Goal: Transaction & Acquisition: Purchase product/service

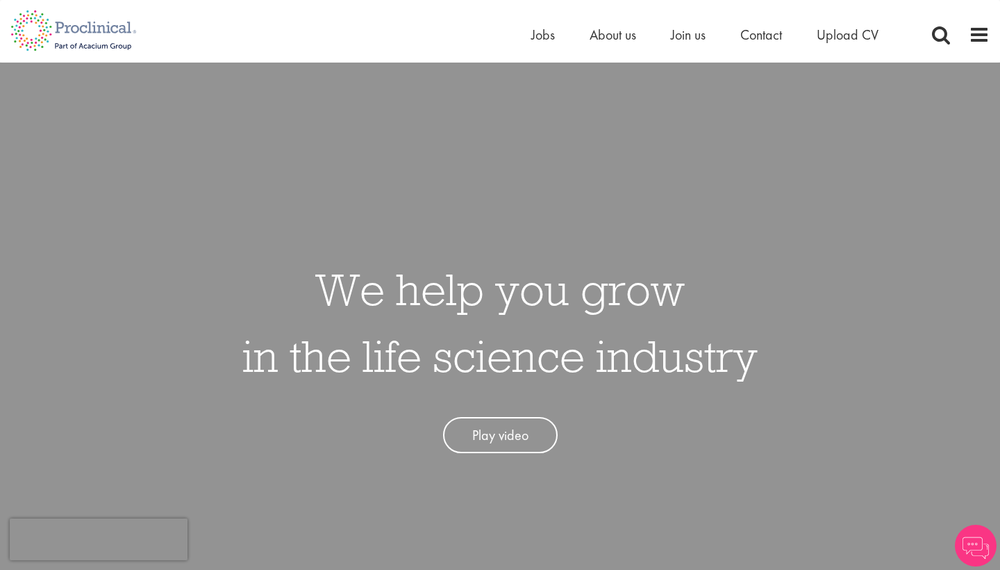
click at [365, 47] on div "Home Jobs About us Join us Contact Upload CV" at bounding box center [495, 26] width 990 height 52
drag, startPoint x: 0, startPoint y: 0, endPoint x: 538, endPoint y: 37, distance: 538.8
click at [538, 37] on span "Jobs" at bounding box center [543, 35] width 24 height 18
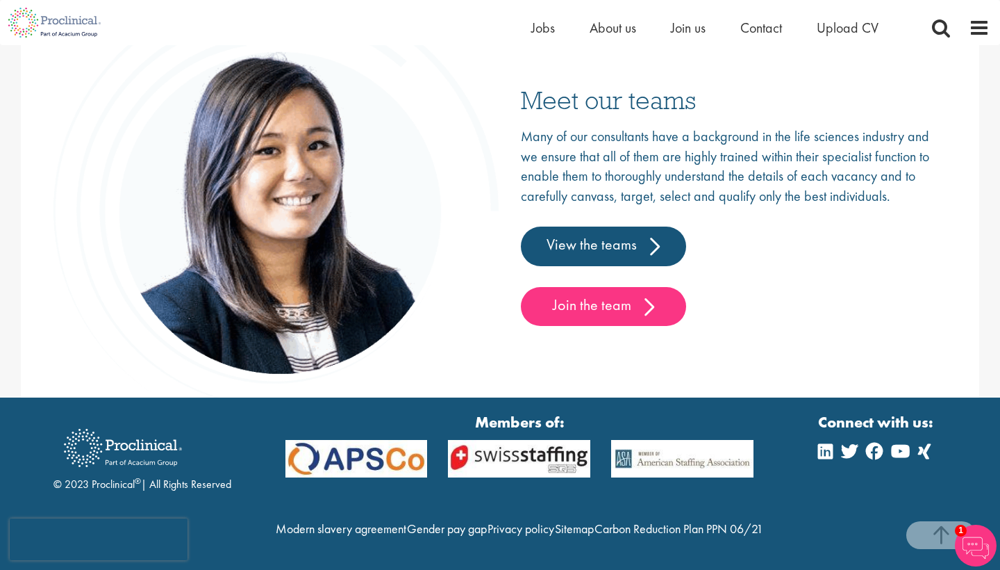
scroll to position [2233, 0]
click at [615, 226] on link "View the teams" at bounding box center [603, 245] width 165 height 39
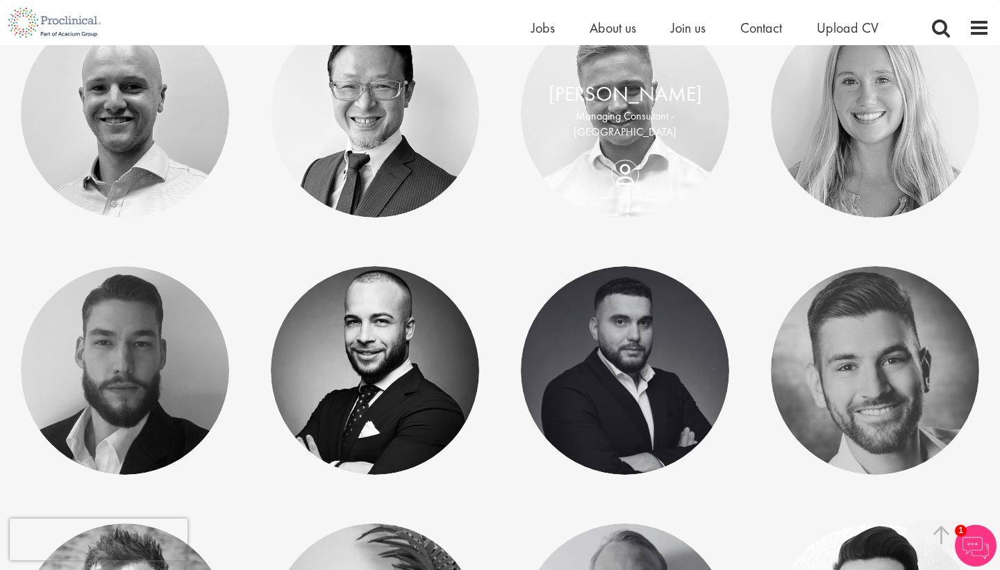
scroll to position [1076, 0]
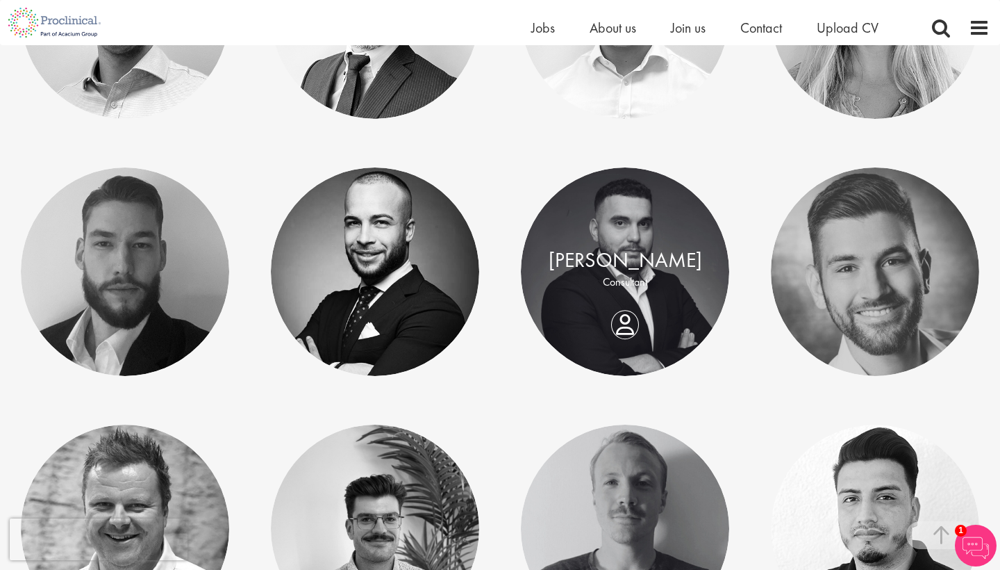
click at [492, 186] on div "Ciro Civale Lead Consultant - Europe" at bounding box center [375, 271] width 250 height 208
click at [389, 245] on div "Ciro Civale" at bounding box center [375, 260] width 181 height 30
click at [471, 217] on link at bounding box center [375, 271] width 208 height 208
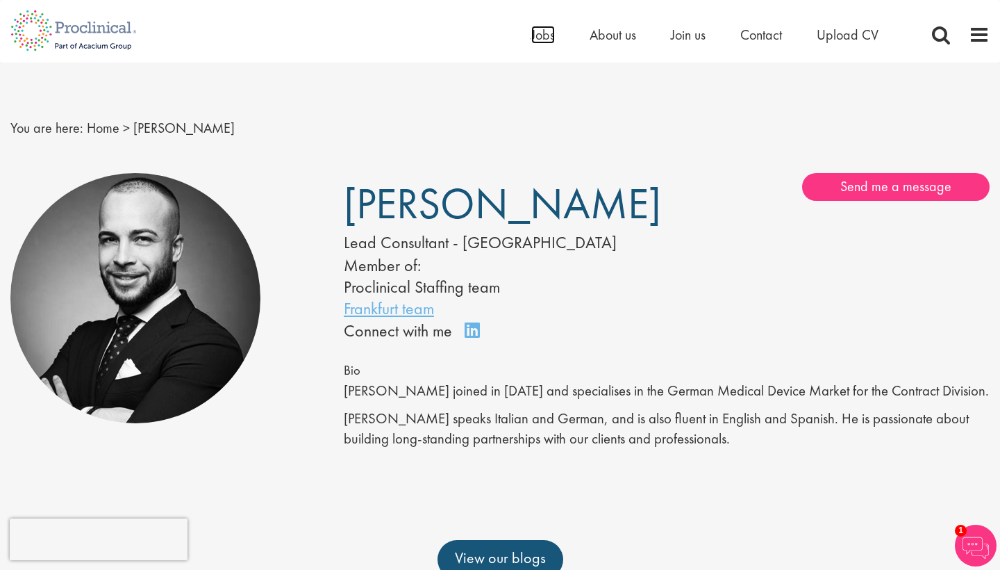
click at [540, 37] on span "Jobs" at bounding box center [543, 35] width 24 height 18
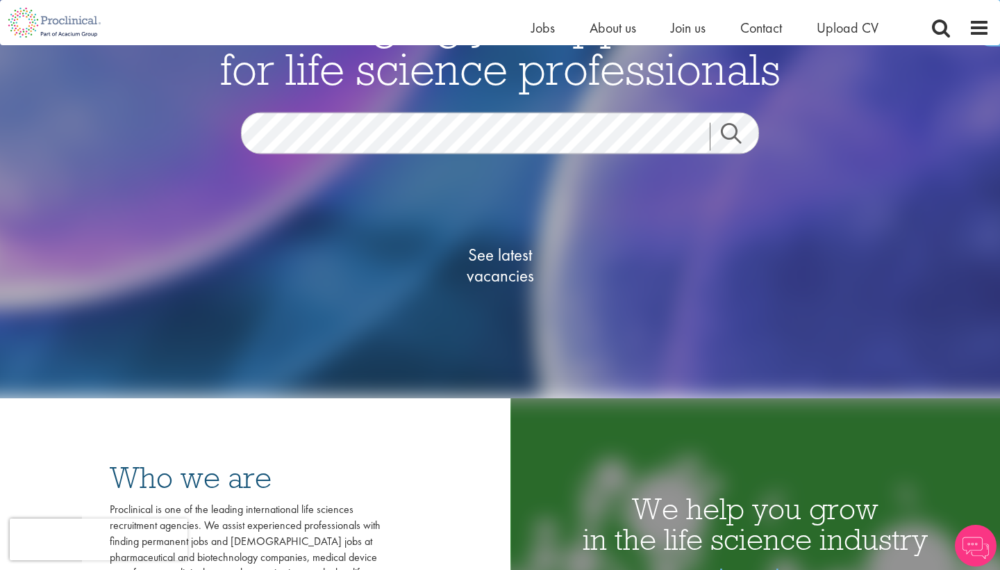
scroll to position [152, 0]
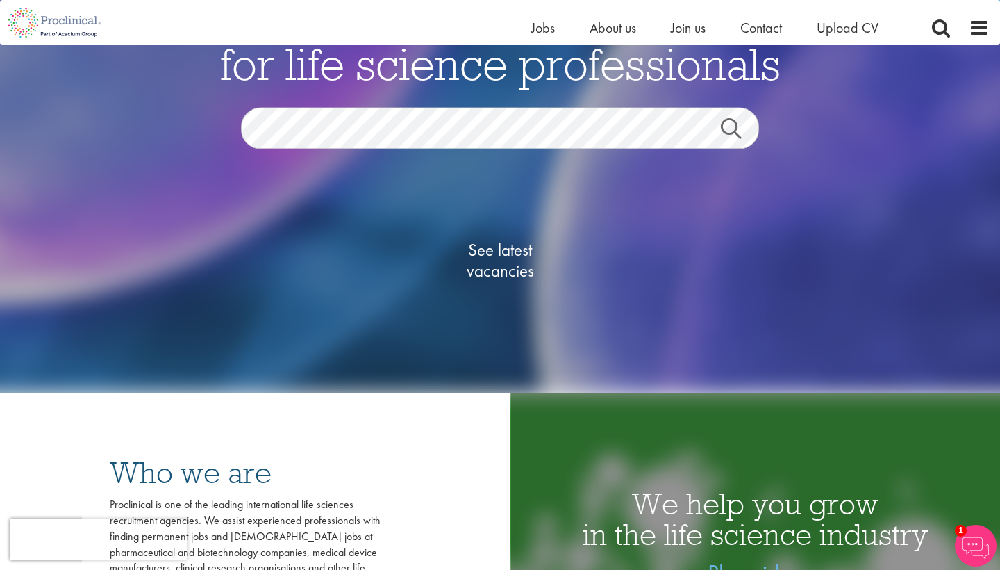
click at [511, 249] on span "See latest vacancies" at bounding box center [500, 261] width 139 height 42
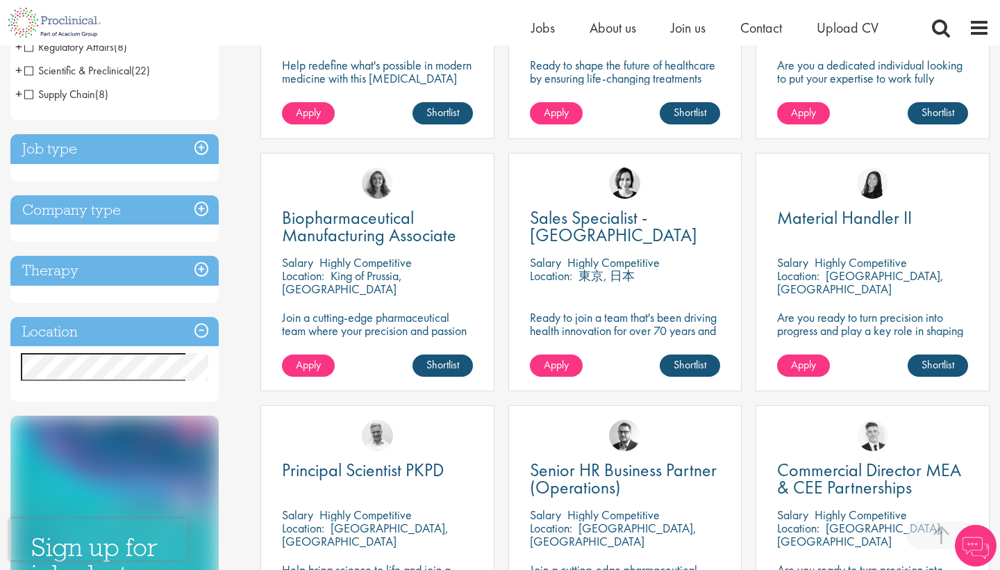
scroll to position [415, 0]
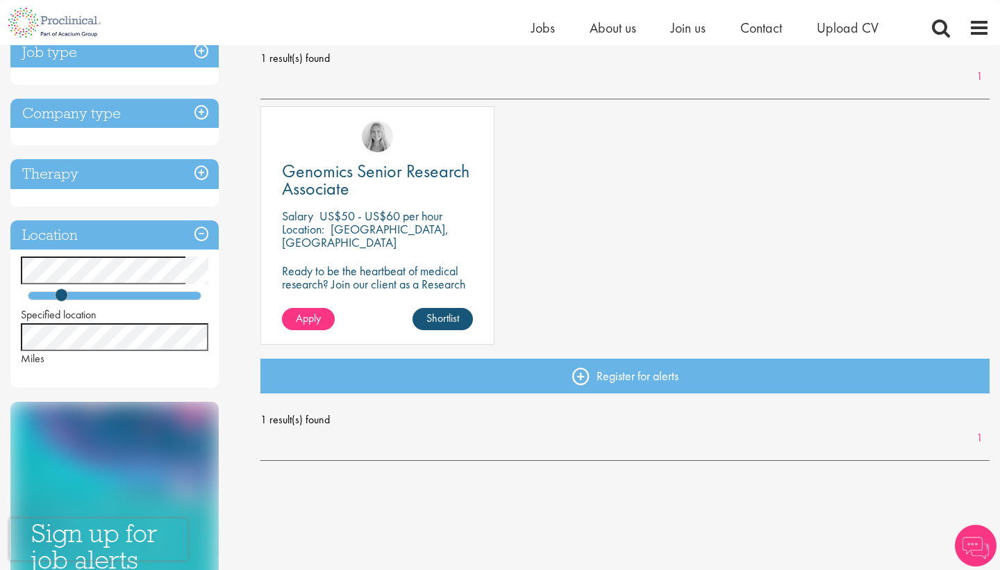
scroll to position [204, 0]
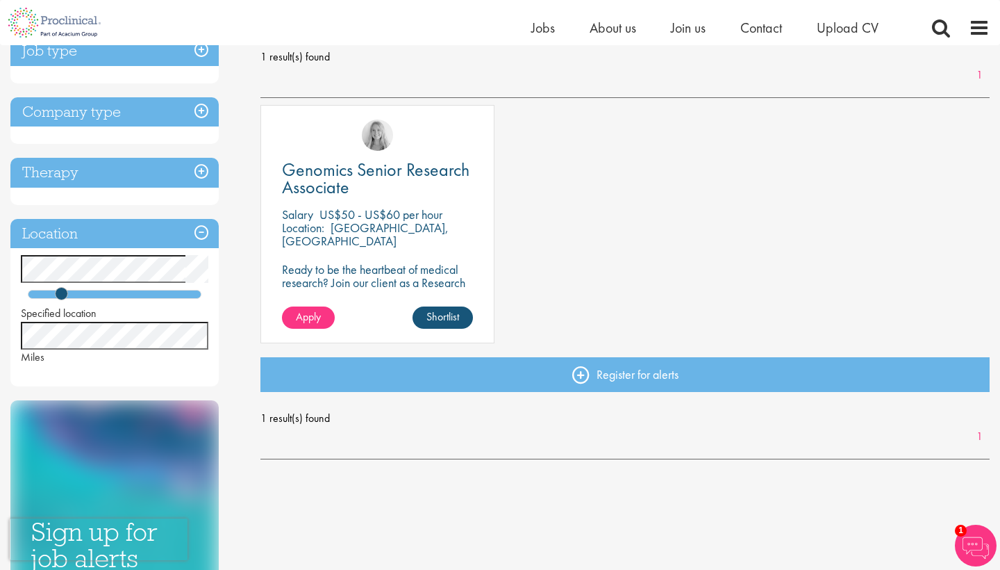
click at [391, 169] on span "Genomics Senior Research Associate" at bounding box center [376, 178] width 188 height 41
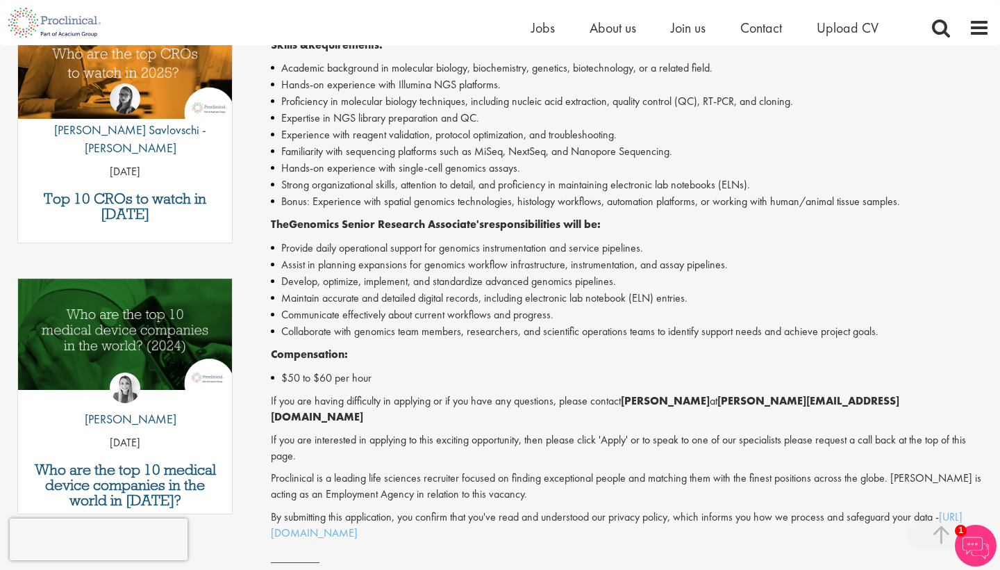
scroll to position [541, 0]
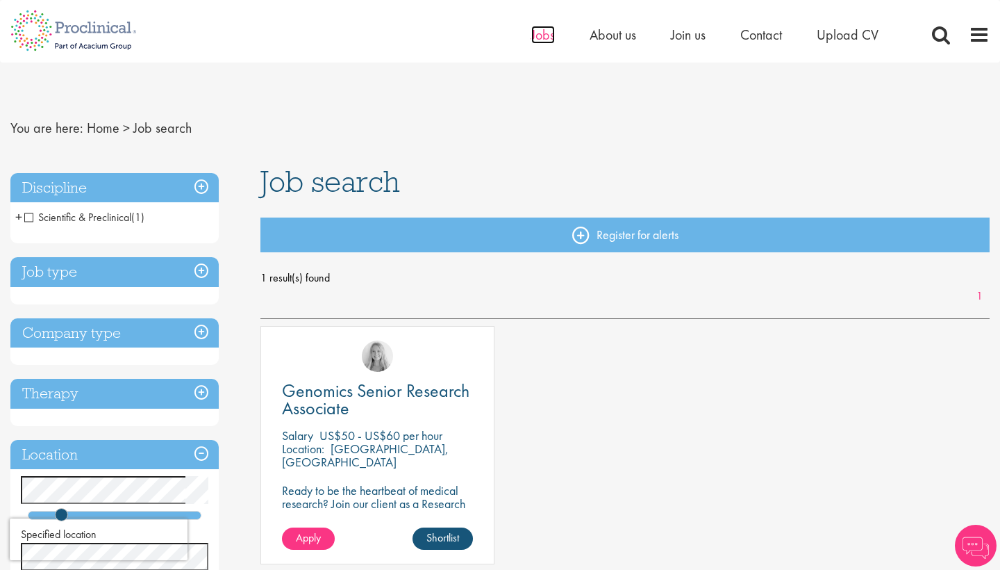
click at [544, 37] on span "Jobs" at bounding box center [543, 35] width 24 height 18
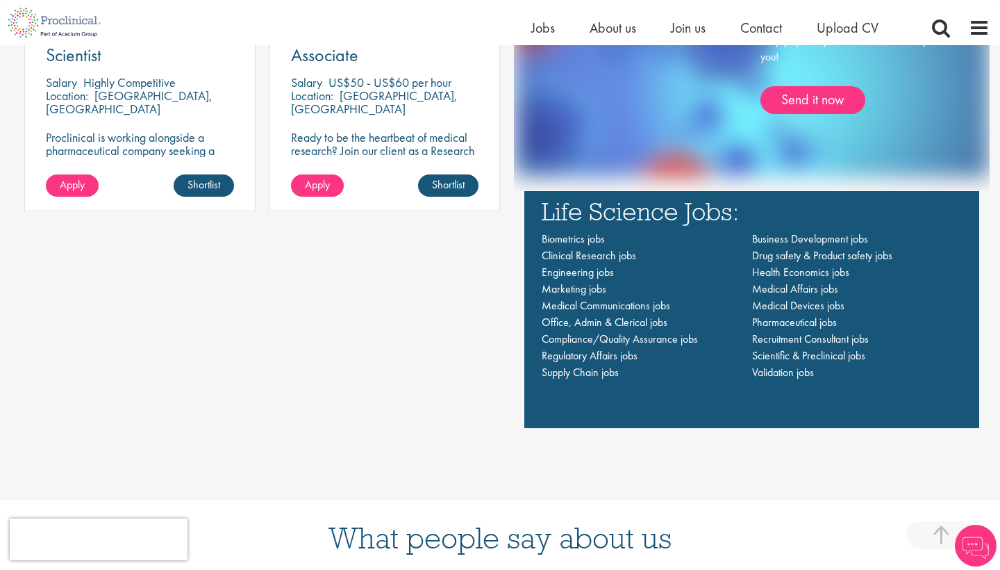
scroll to position [1020, 0]
